Goal: Navigation & Orientation: Find specific page/section

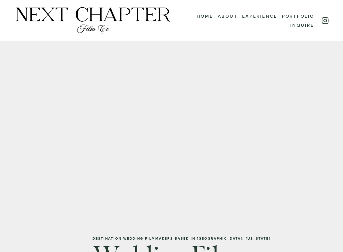
click at [235, 14] on link "About" at bounding box center [228, 15] width 20 height 9
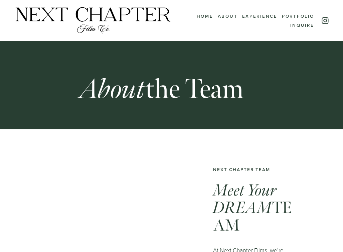
click at [255, 13] on link "Experience" at bounding box center [259, 15] width 35 height 9
